Goal: Information Seeking & Learning: Learn about a topic

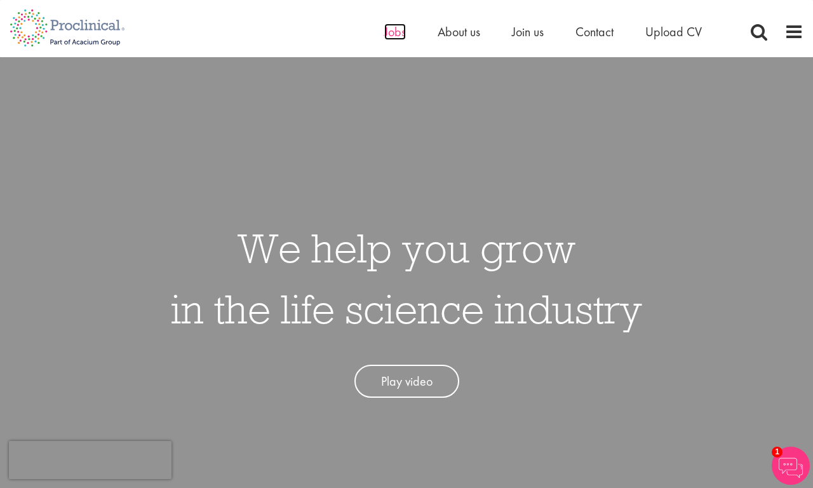
click at [395, 32] on span "Jobs" at bounding box center [395, 31] width 22 height 17
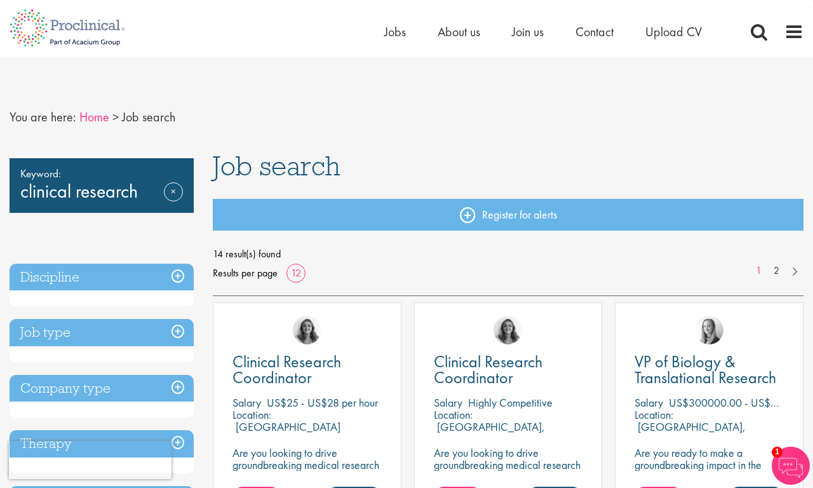
click at [94, 117] on link "Home" at bounding box center [94, 117] width 30 height 17
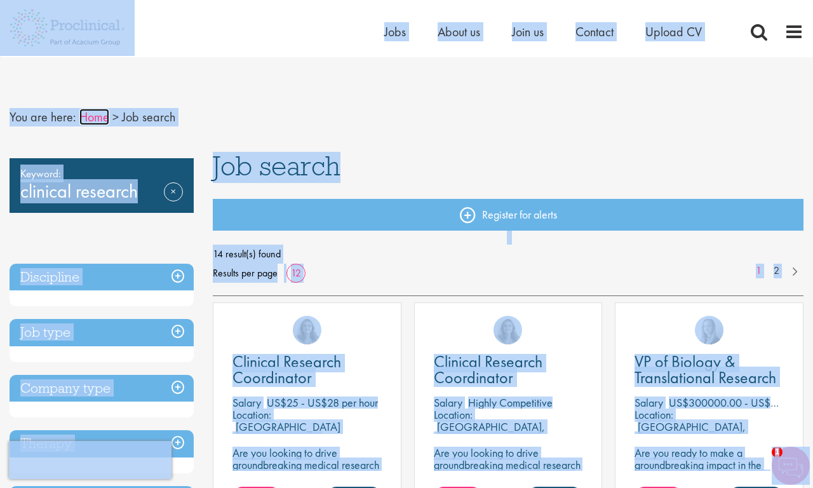
click at [79, 109] on link "Home" at bounding box center [94, 117] width 30 height 17
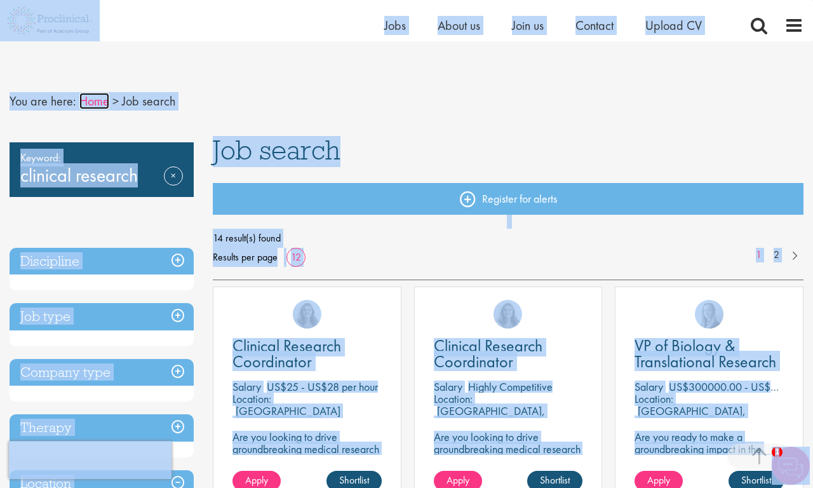
scroll to position [427, 0]
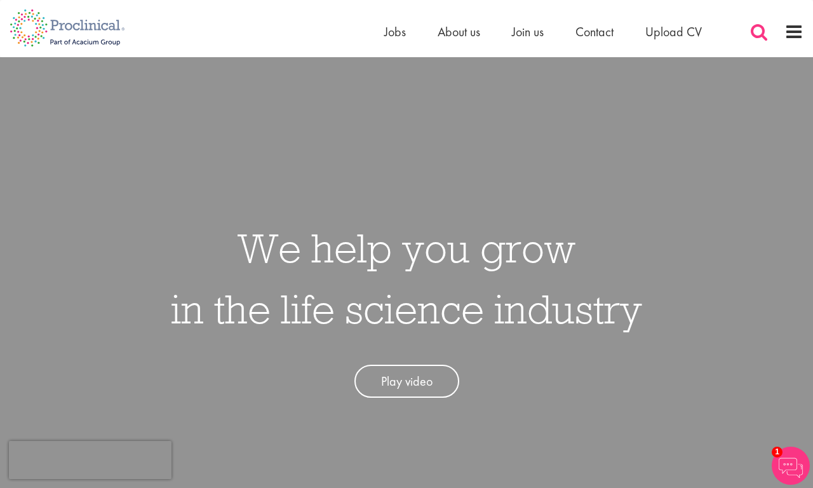
click at [759, 32] on span at bounding box center [758, 31] width 19 height 19
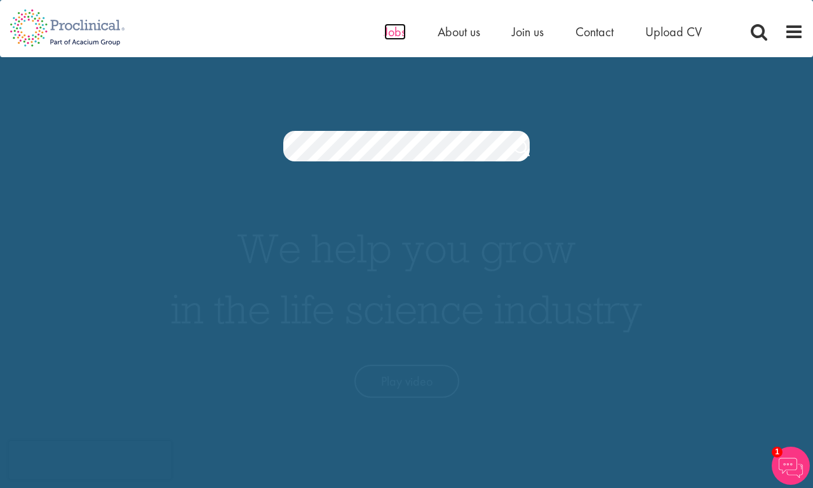
click at [395, 32] on span "Jobs" at bounding box center [395, 31] width 22 height 17
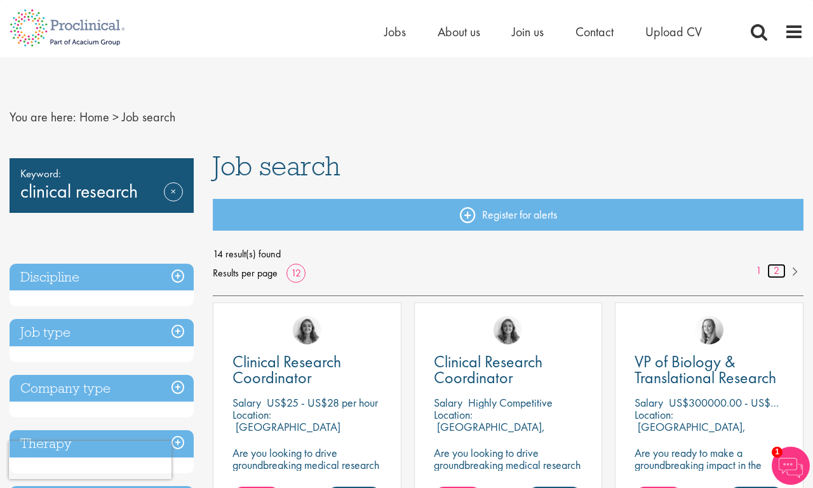
click at [776, 271] on link "2" at bounding box center [776, 271] width 18 height 15
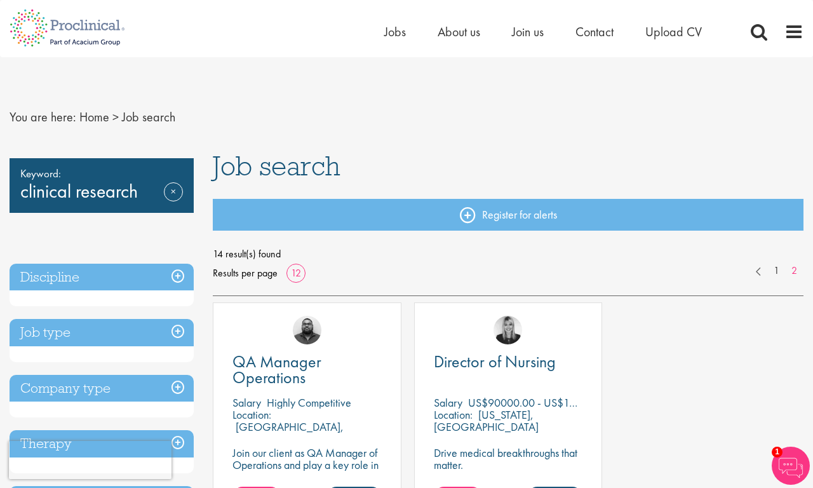
scroll to position [288, 0]
